Goal: Task Accomplishment & Management: Complete application form

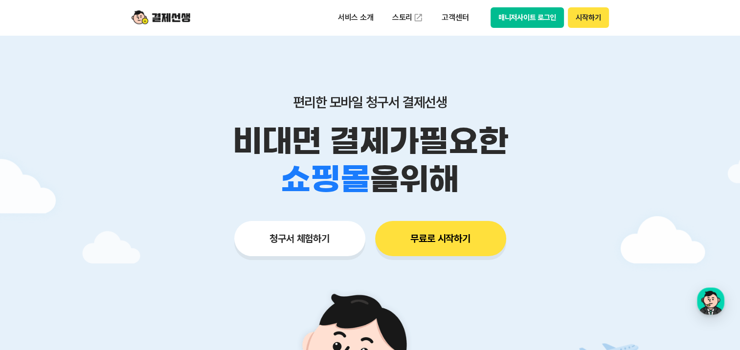
click at [276, 245] on button "청구서 체험하기" at bounding box center [299, 238] width 131 height 35
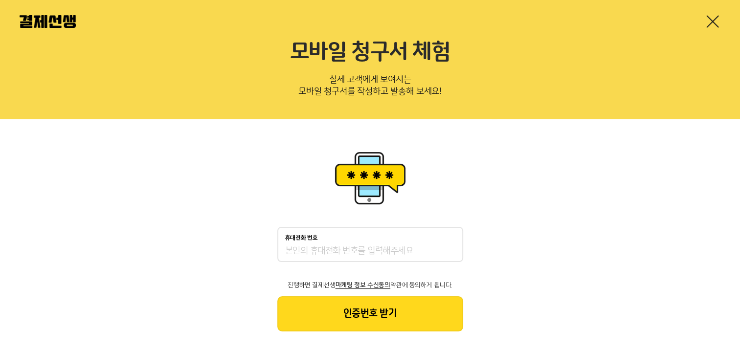
scroll to position [30, 0]
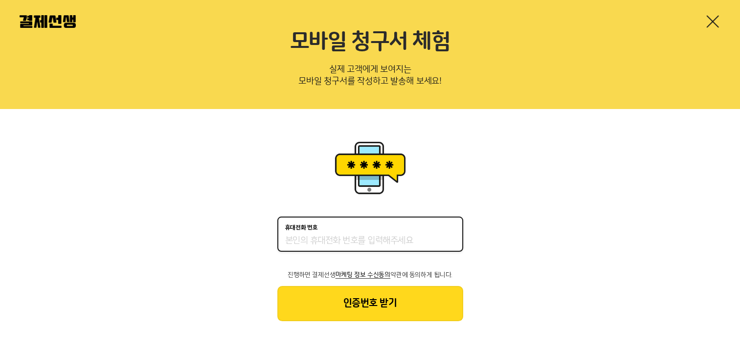
click at [285, 240] on input "휴대전화 번호" at bounding box center [370, 241] width 170 height 12
type input "01032027754"
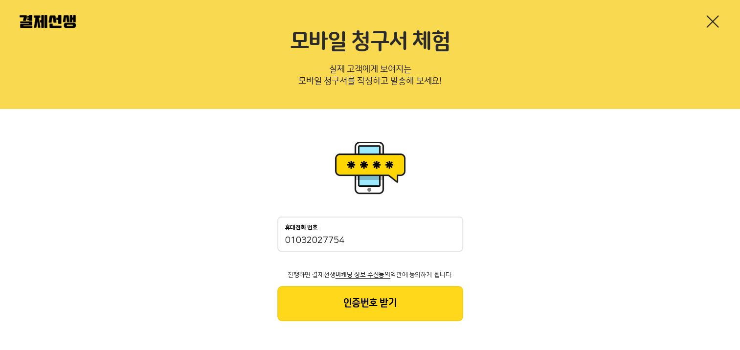
click at [326, 296] on button "인증번호 받기" at bounding box center [370, 303] width 186 height 35
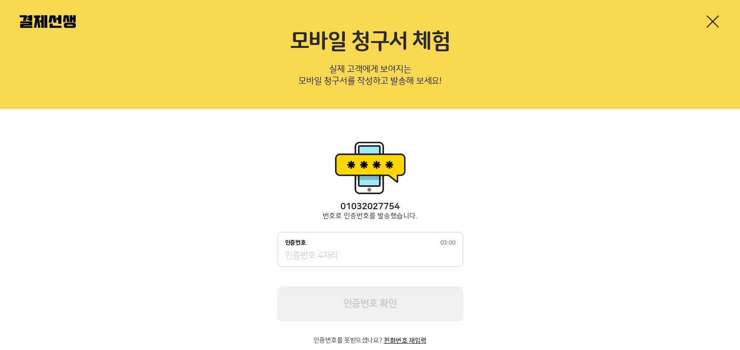
click at [326, 257] on input "인증번호 03:00" at bounding box center [370, 256] width 170 height 12
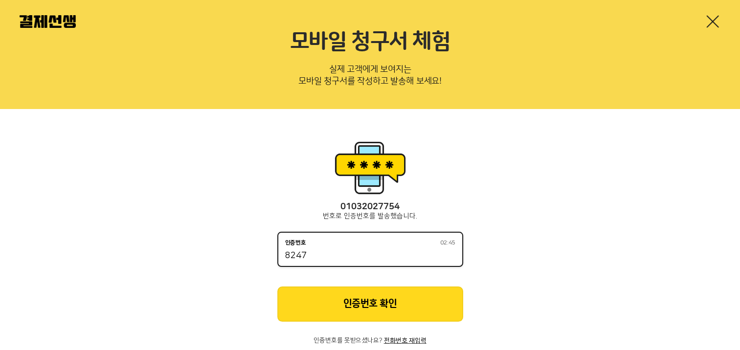
type input "8247"
click at [350, 307] on button "인증번호 확인" at bounding box center [370, 304] width 186 height 35
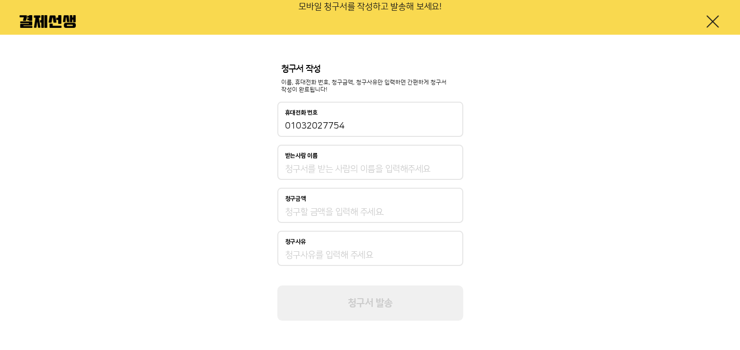
scroll to position [6, 0]
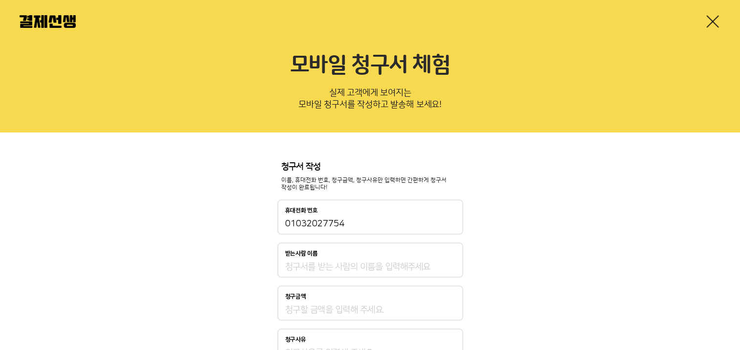
click at [288, 266] on input "받는사람 이름" at bounding box center [370, 267] width 170 height 12
type input "김승규"
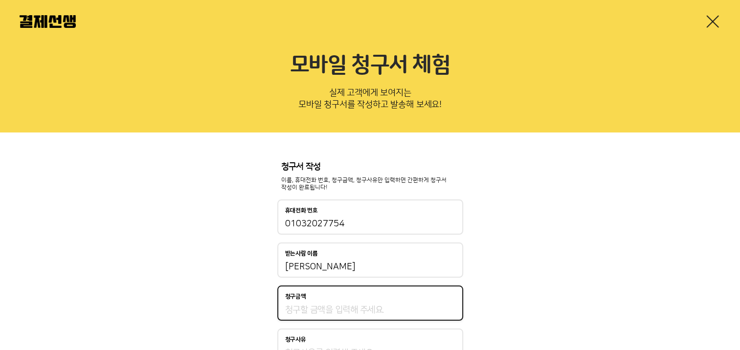
click at [309, 312] on input "청구금액" at bounding box center [370, 310] width 170 height 12
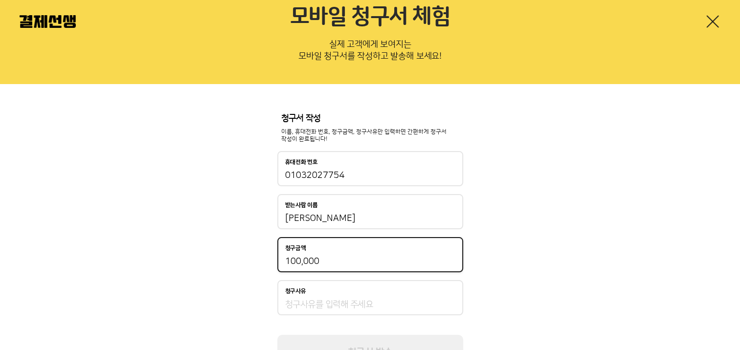
scroll to position [55, 0]
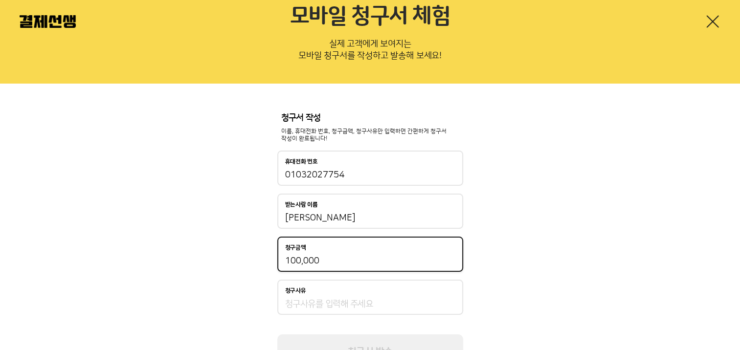
type input "100,000"
click at [326, 308] on input "청구사유" at bounding box center [370, 304] width 170 height 12
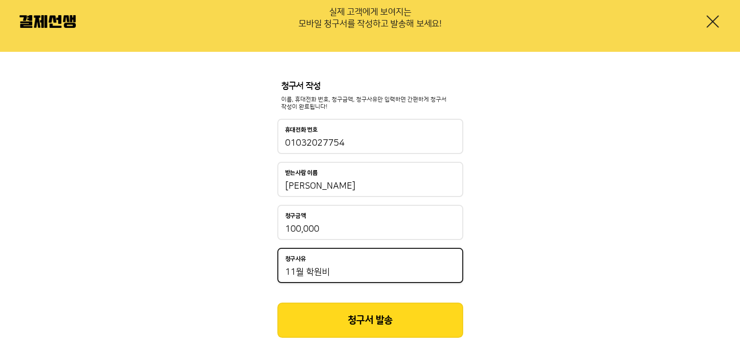
scroll to position [104, 0]
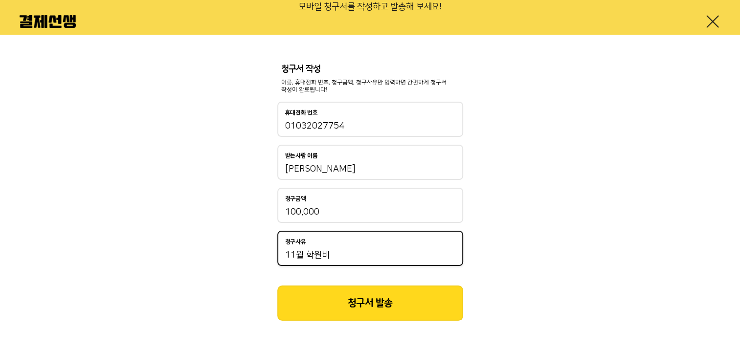
type input "11월 학원비"
click at [321, 305] on button "청구서 발송" at bounding box center [370, 303] width 186 height 35
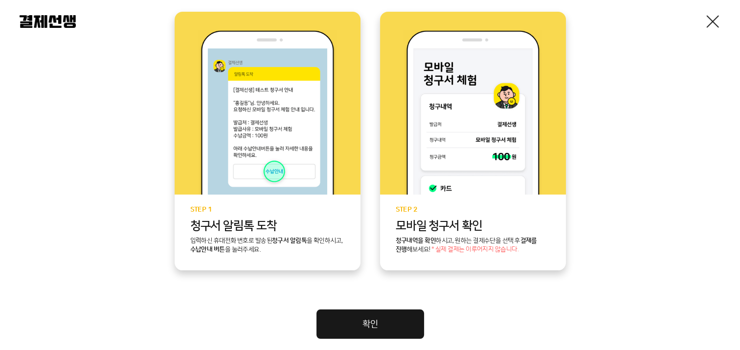
scroll to position [283, 0]
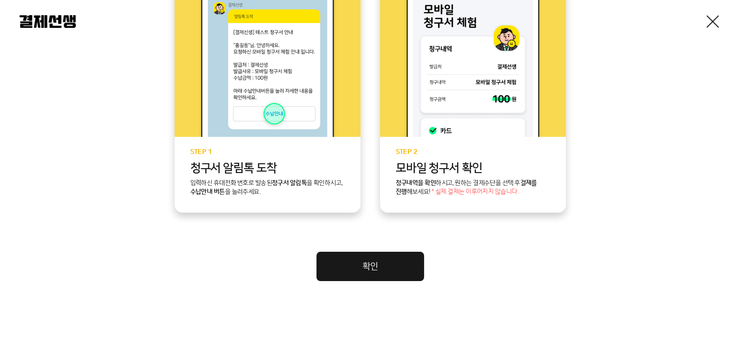
click at [372, 277] on link "확인" at bounding box center [370, 266] width 108 height 29
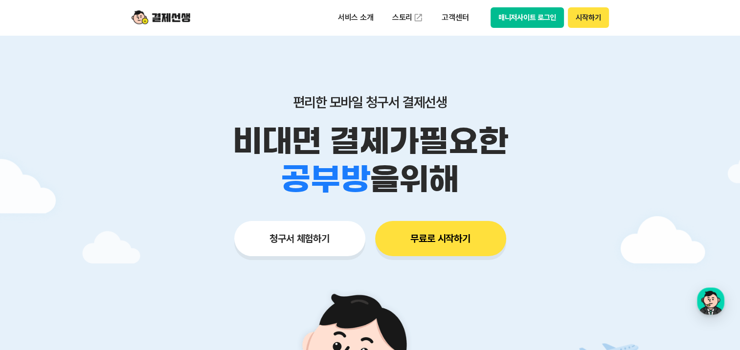
click at [433, 237] on button "무료로 시작하기" at bounding box center [440, 238] width 131 height 35
